Goal: Go to known website: Access a specific website the user already knows

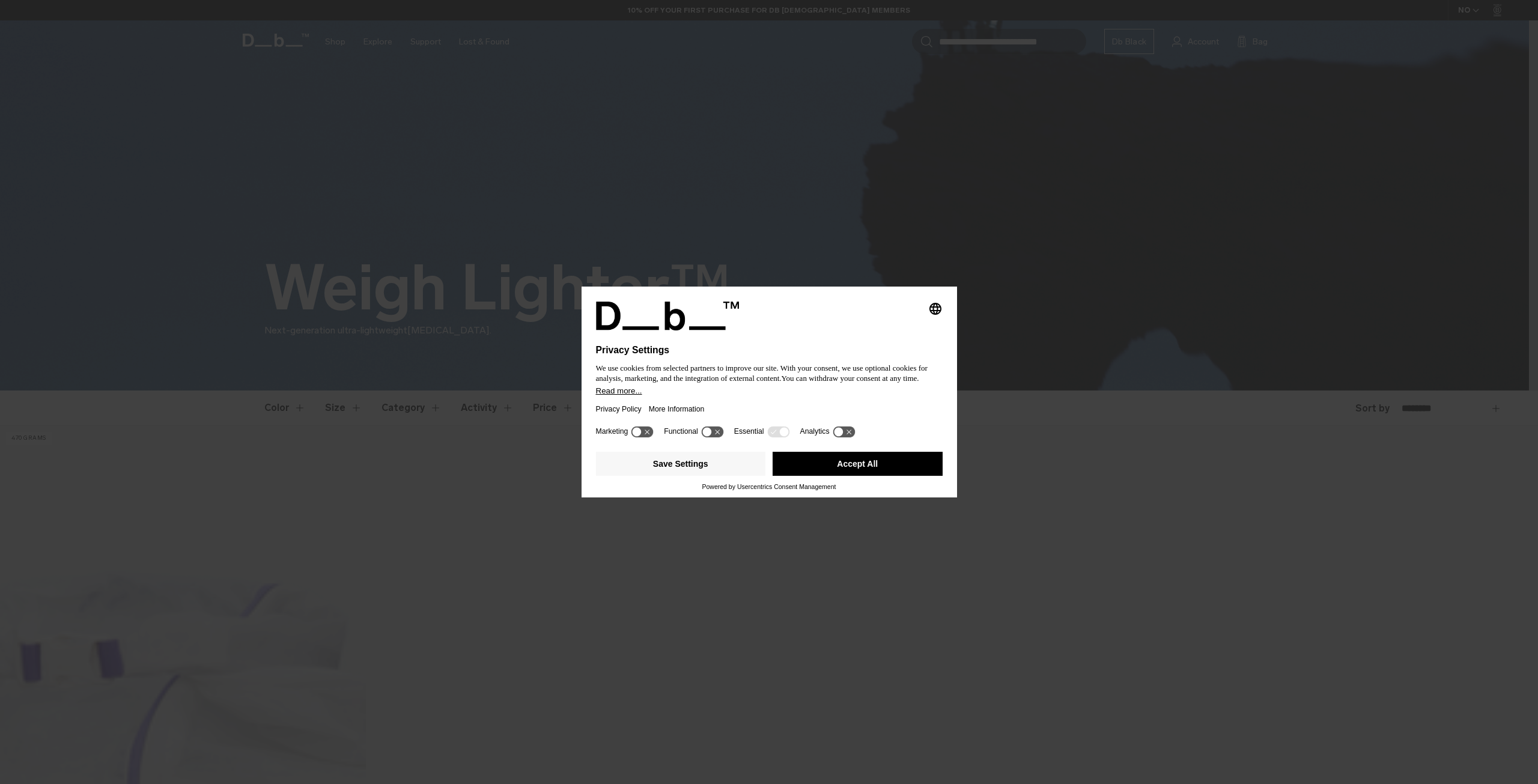
click at [873, 463] on button "Accept All" at bounding box center [858, 464] width 170 height 24
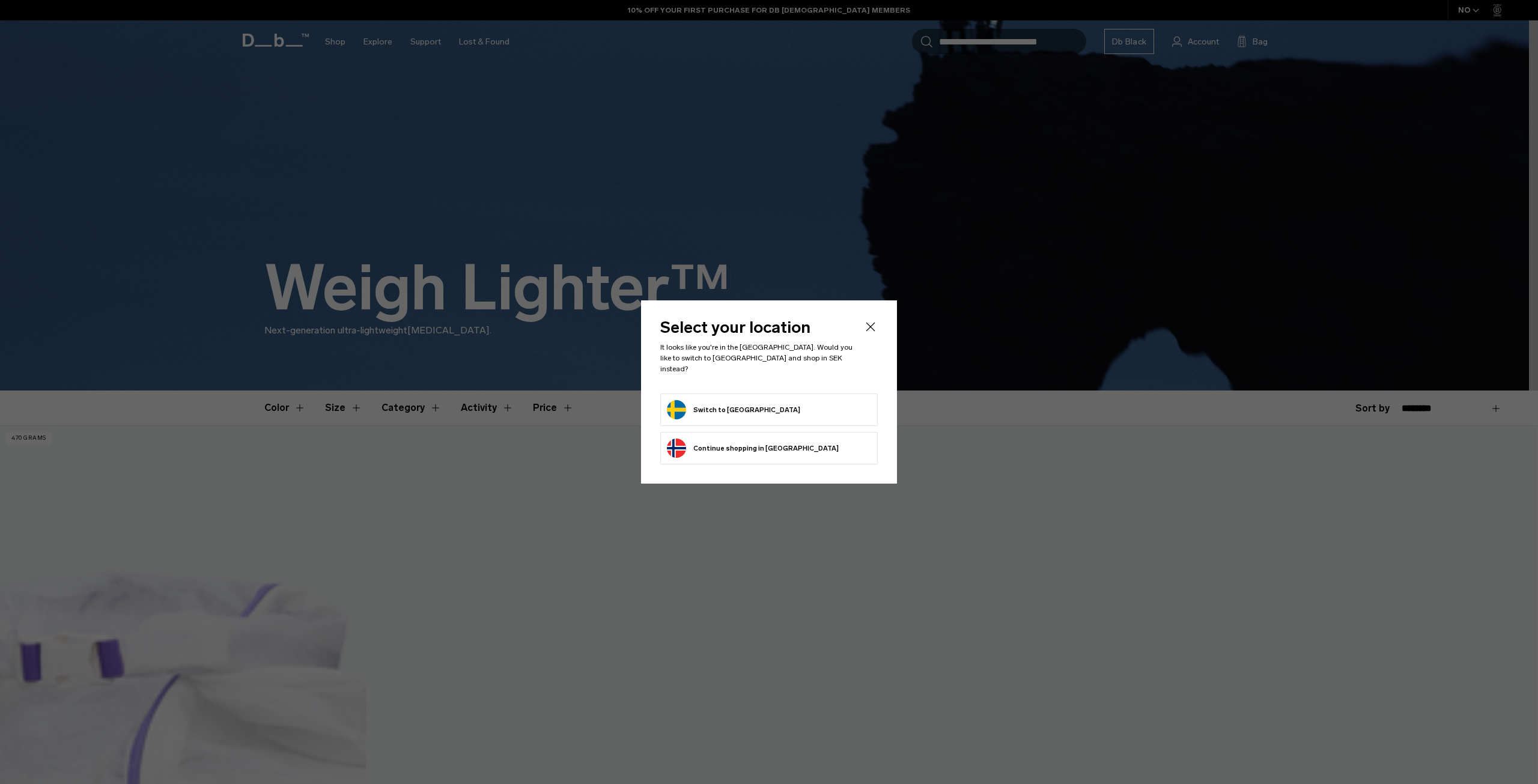
click at [809, 394] on li "Switch to [GEOGRAPHIC_DATA]" at bounding box center [769, 410] width 217 height 33
click at [804, 403] on form "Switch to [GEOGRAPHIC_DATA]" at bounding box center [768, 409] width 204 height 19
click at [733, 409] on button "Switch to [GEOGRAPHIC_DATA]" at bounding box center [733, 409] width 133 height 19
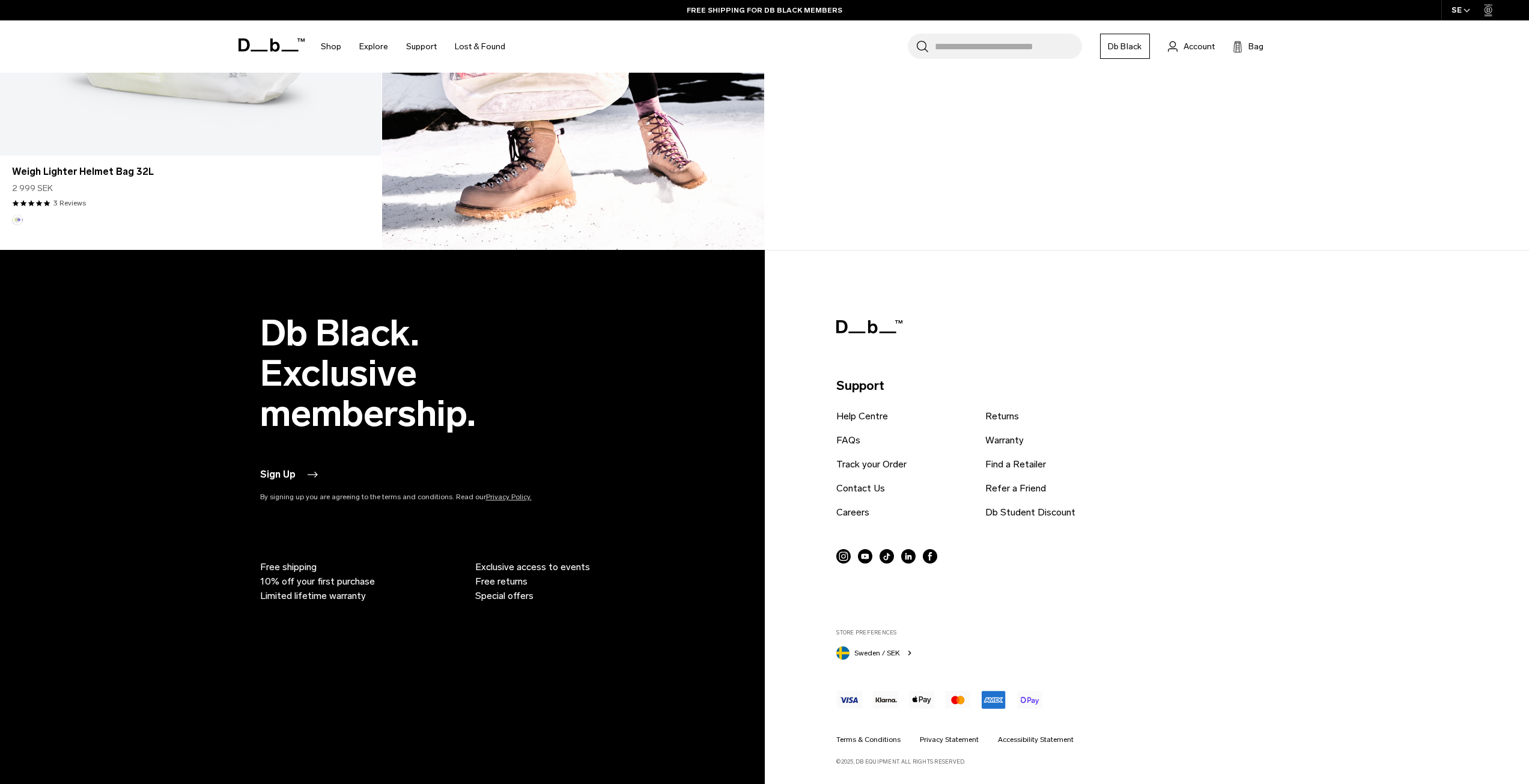
scroll to position [1732, 0]
